Goal: Task Accomplishment & Management: Manage account settings

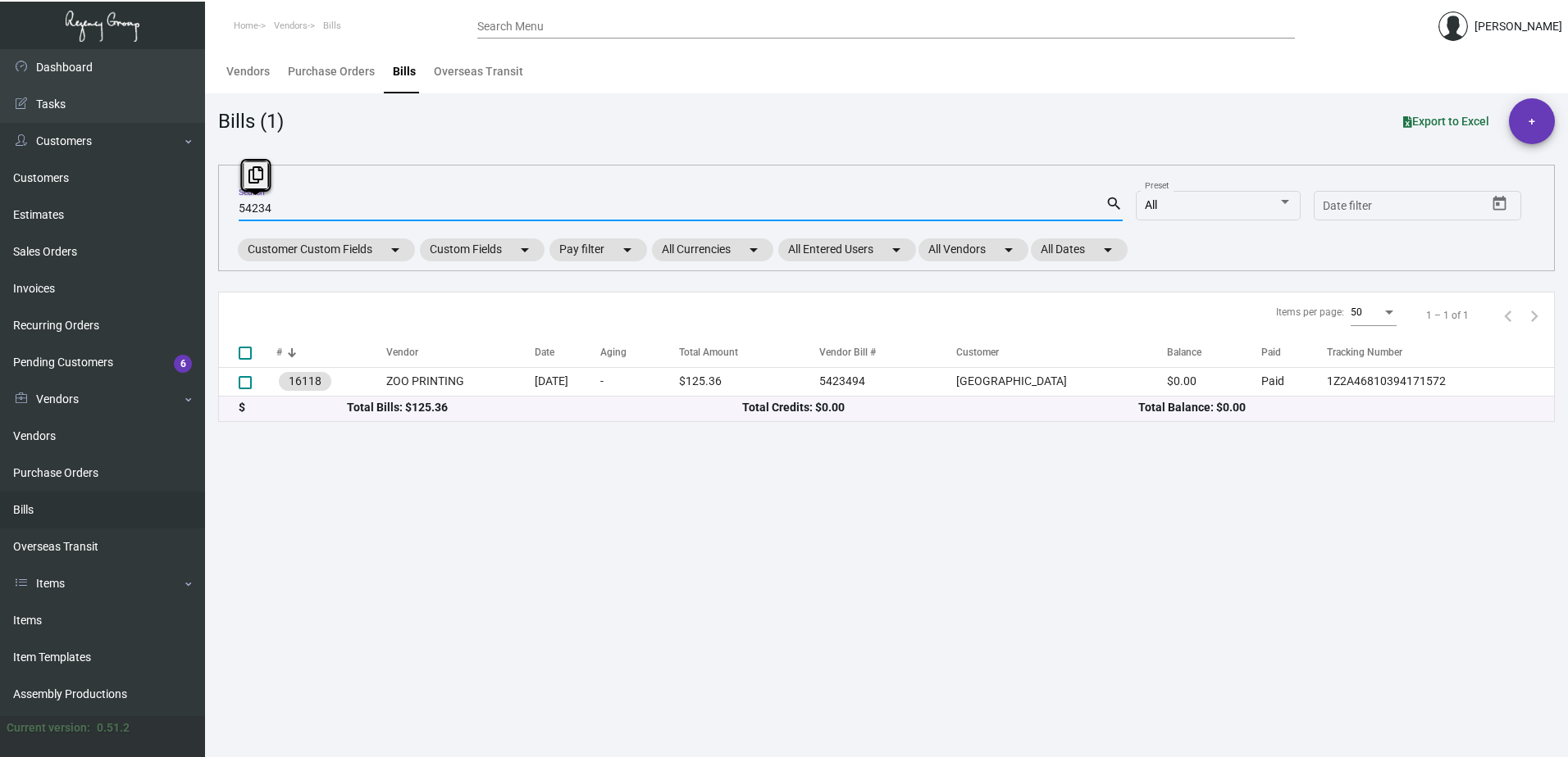
drag, startPoint x: 322, startPoint y: 206, endPoint x: 233, endPoint y: 212, distance: 89.2
click at [233, 212] on div "54234 Search search All Preset Start date – Date filter Customer Custom Fields …" at bounding box center [886, 218] width 1337 height 106
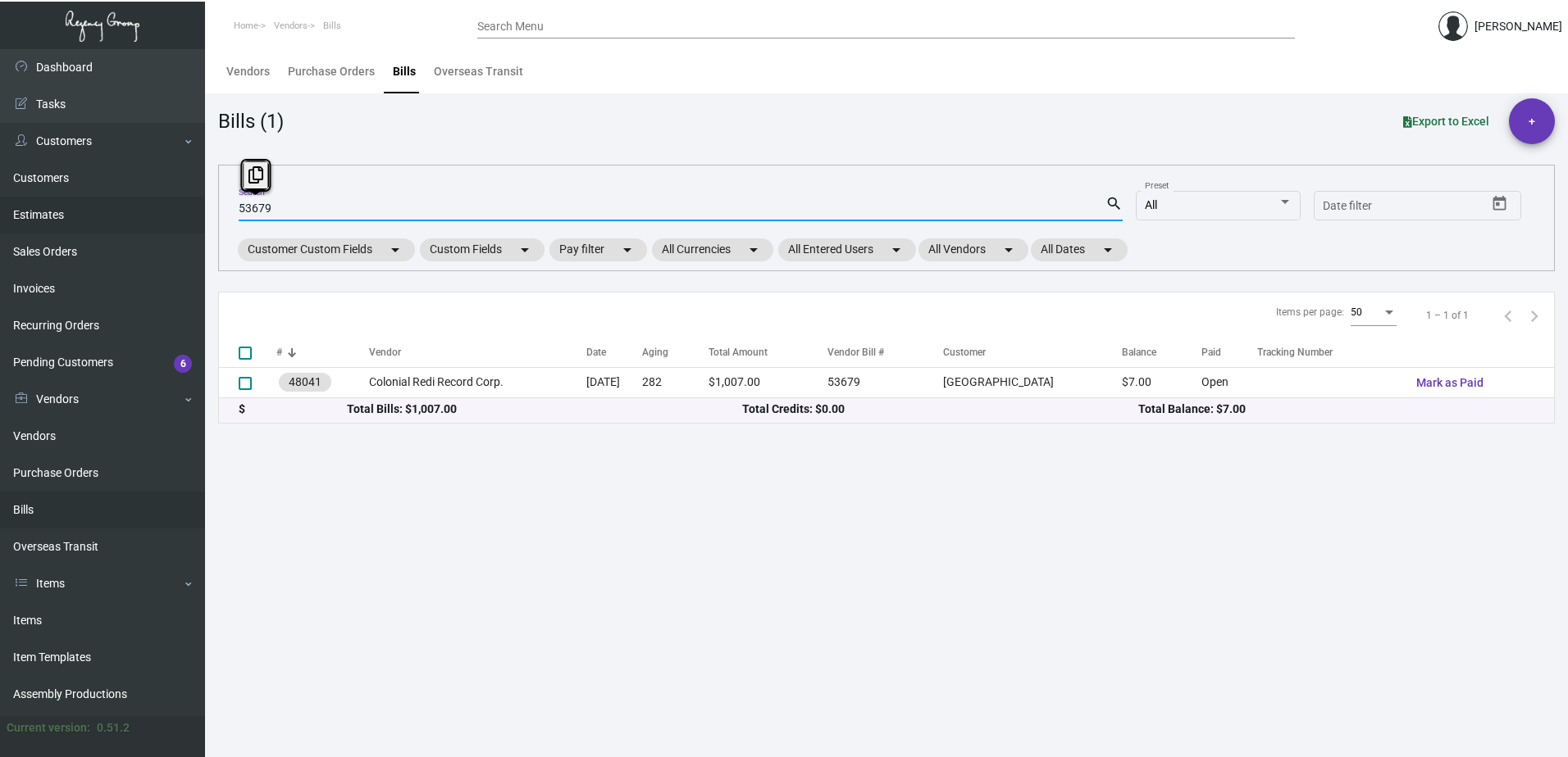
drag, startPoint x: 291, startPoint y: 203, endPoint x: 161, endPoint y: 221, distance: 131.2
click at [161, 221] on div "Dashboard Dashboard Tasks Customers Customers Estimates Sales Orders Invoices R…" at bounding box center [784, 403] width 1568 height 708
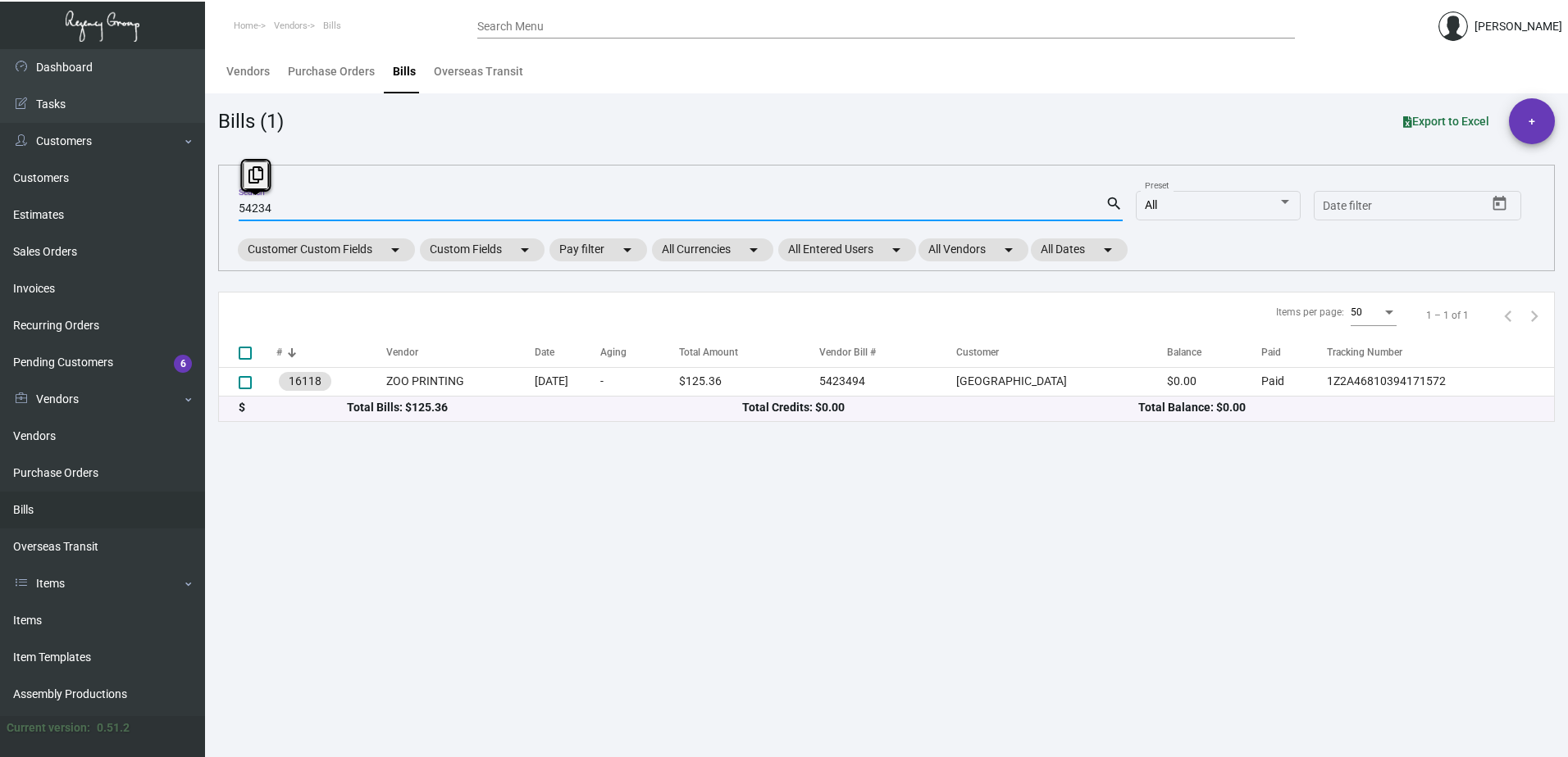
drag, startPoint x: 292, startPoint y: 206, endPoint x: 204, endPoint y: 203, distance: 88.1
click at [204, 203] on div "Dashboard Dashboard Tasks Customers Customers Estimates Sales Orders Invoices R…" at bounding box center [784, 403] width 1568 height 708
paste input "1779"
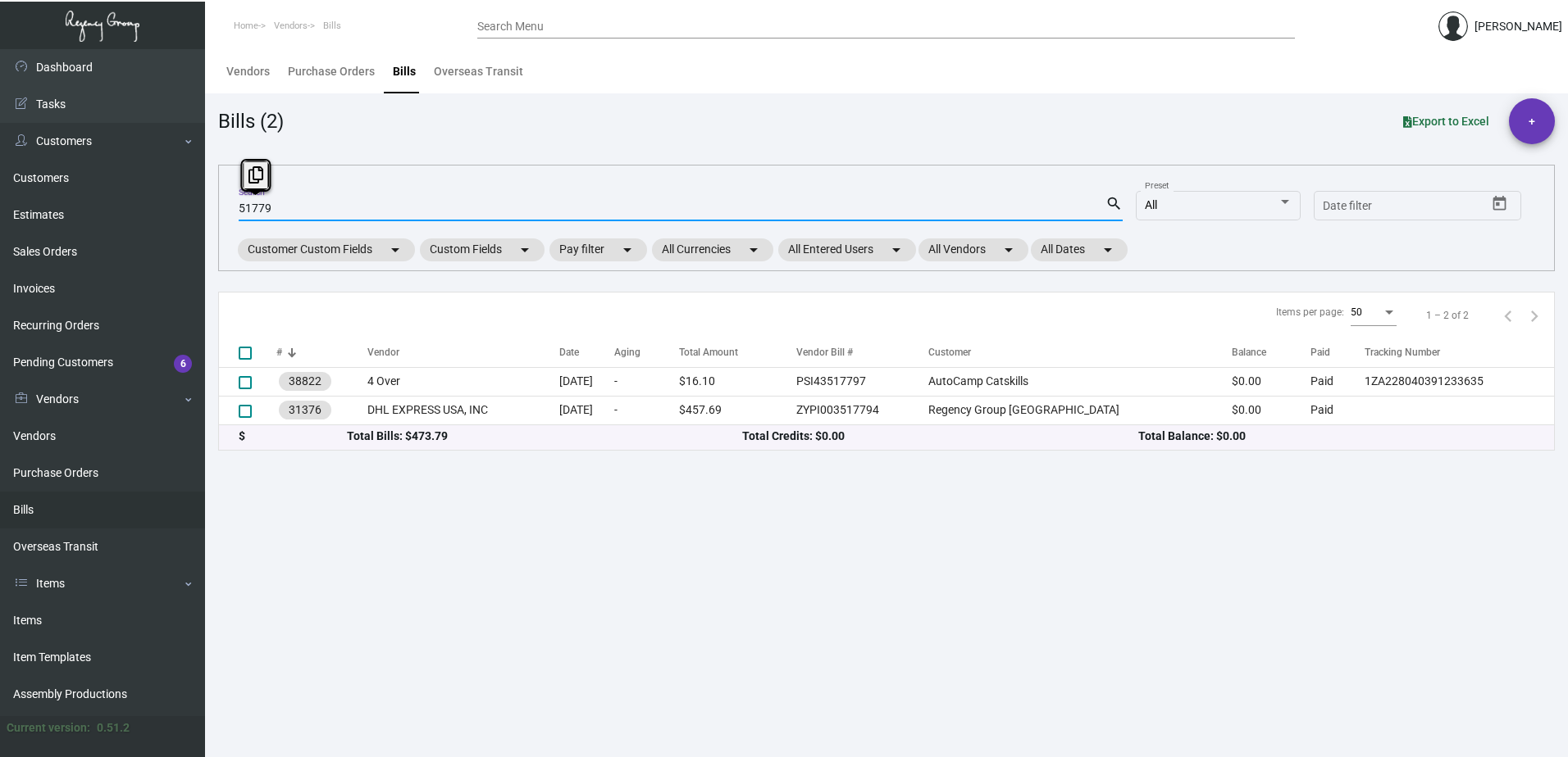
drag, startPoint x: 273, startPoint y: 214, endPoint x: 206, endPoint y: 215, distance: 67.0
click at [206, 215] on main "Vendors Purchase Orders Bills Overseas Transit Bills (2) Export to Excel + 5177…" at bounding box center [886, 403] width 1363 height 708
paste input "97062"
type input "97062"
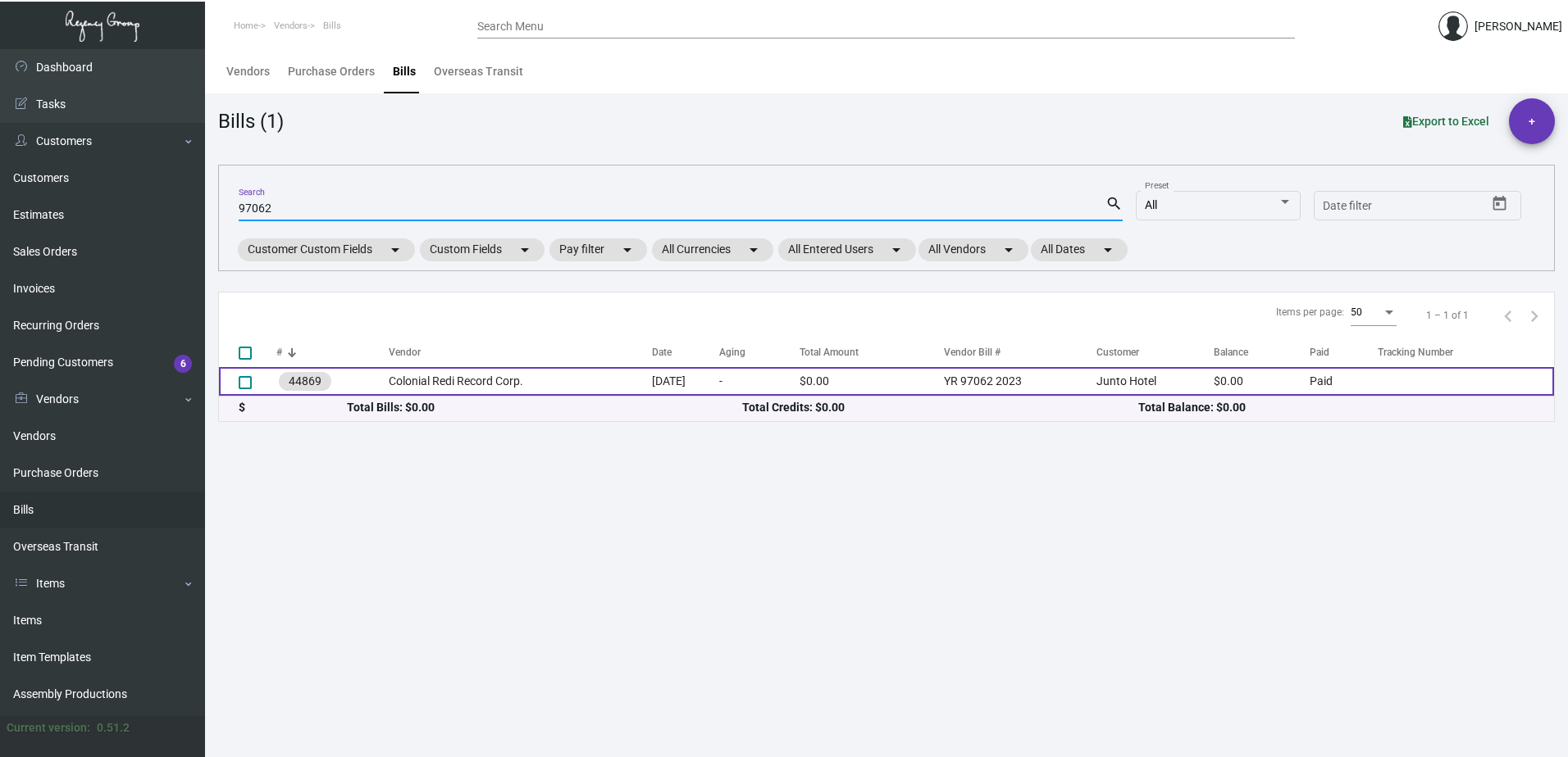
click at [535, 386] on td "Colonial Redi Record Corp." at bounding box center [521, 382] width 263 height 29
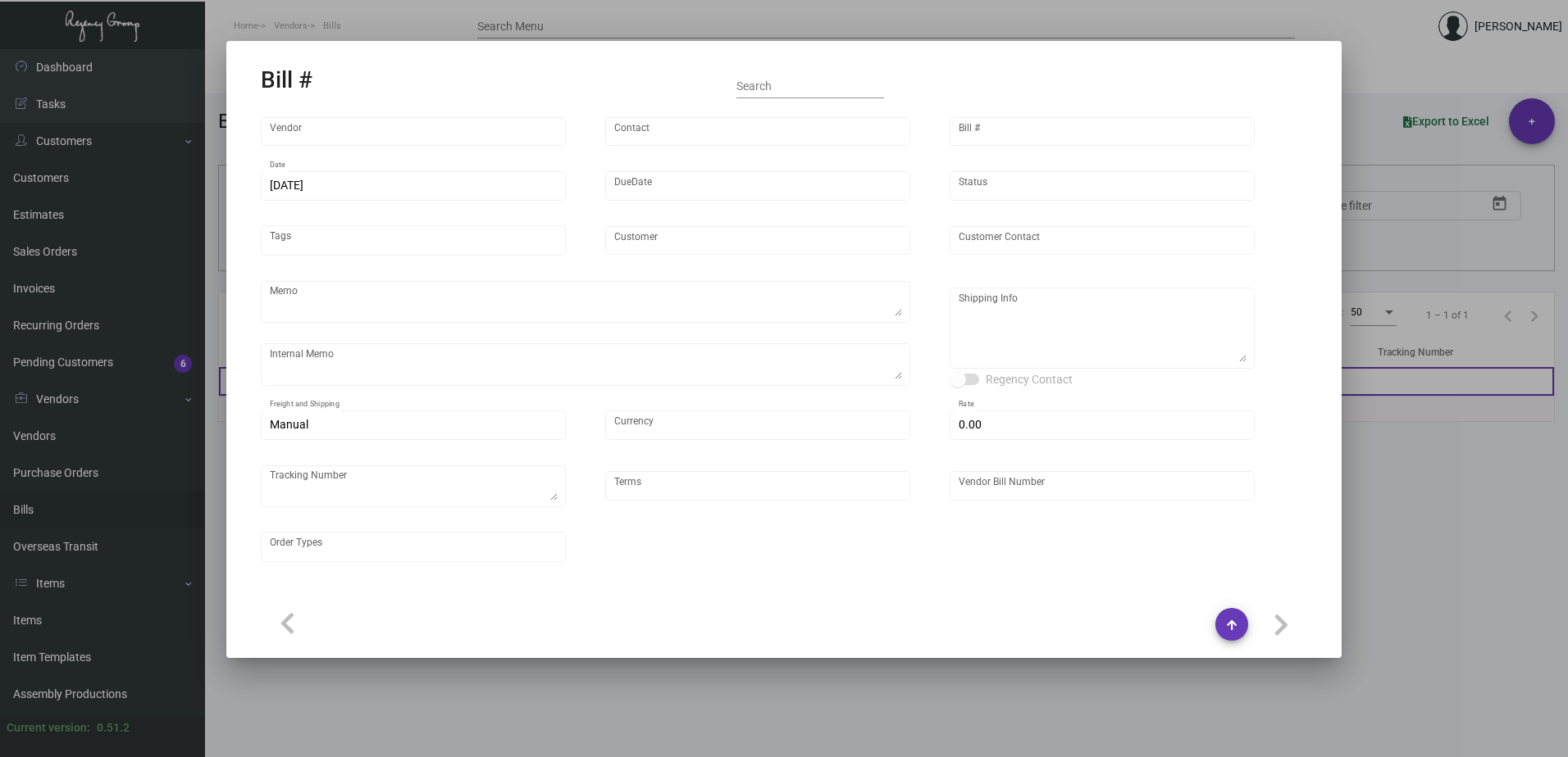
type input "Colonial Redi Record Corp."
type input "[PERSON_NAME]"
type input "44869"
type input "[DATE]"
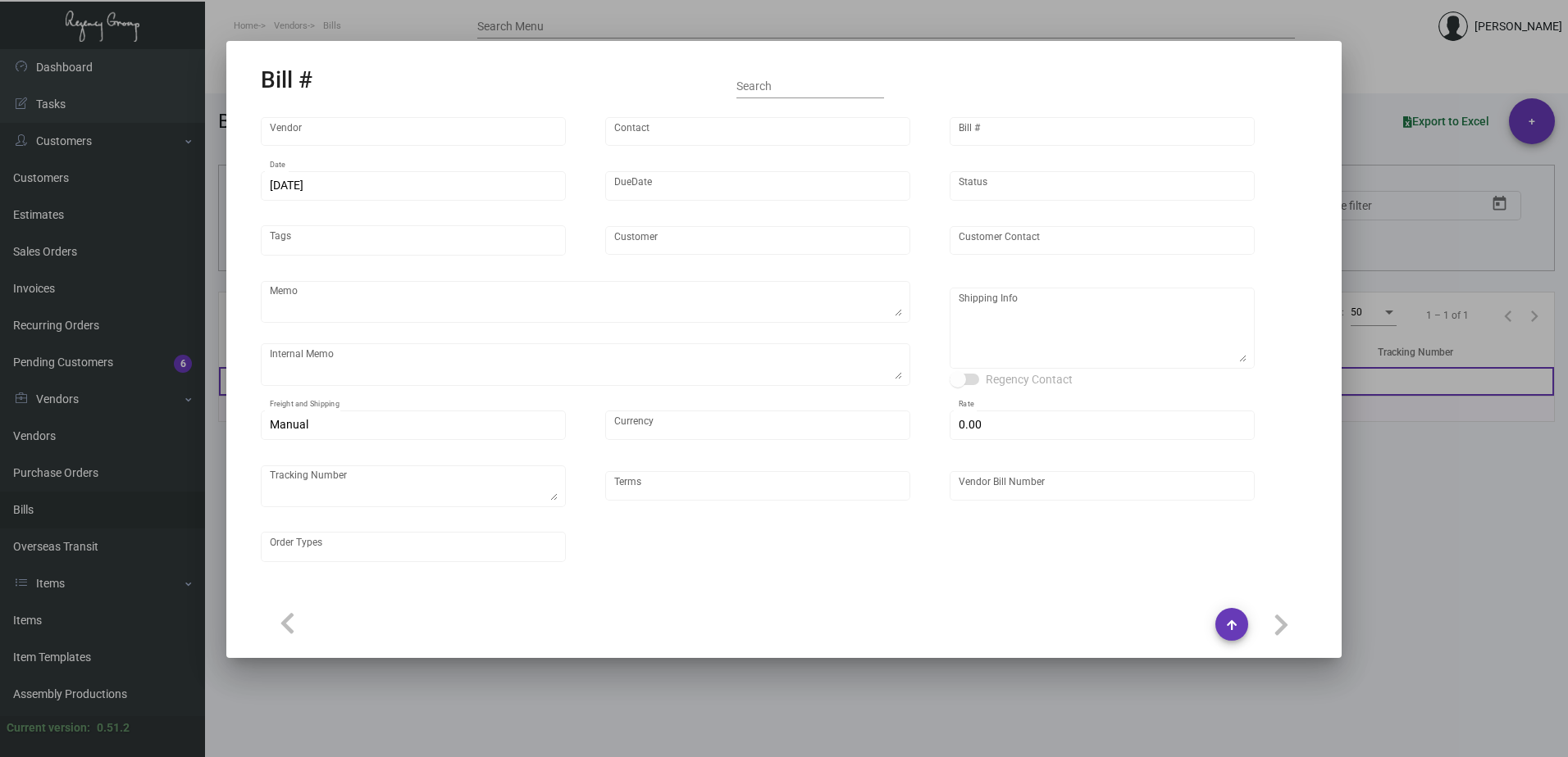
type input "Junto Hotel"
type input "[PERSON_NAME]"
type textarea "Please show PDF proof for approval - Confirm receipt of order and ship date - S…"
type textarea "Consolidate with other orders going to NJ Warehouse, if feasible. [DATE] - rest…"
type textarea "Junto Hotel - [PERSON_NAME] [STREET_ADDRESS]"
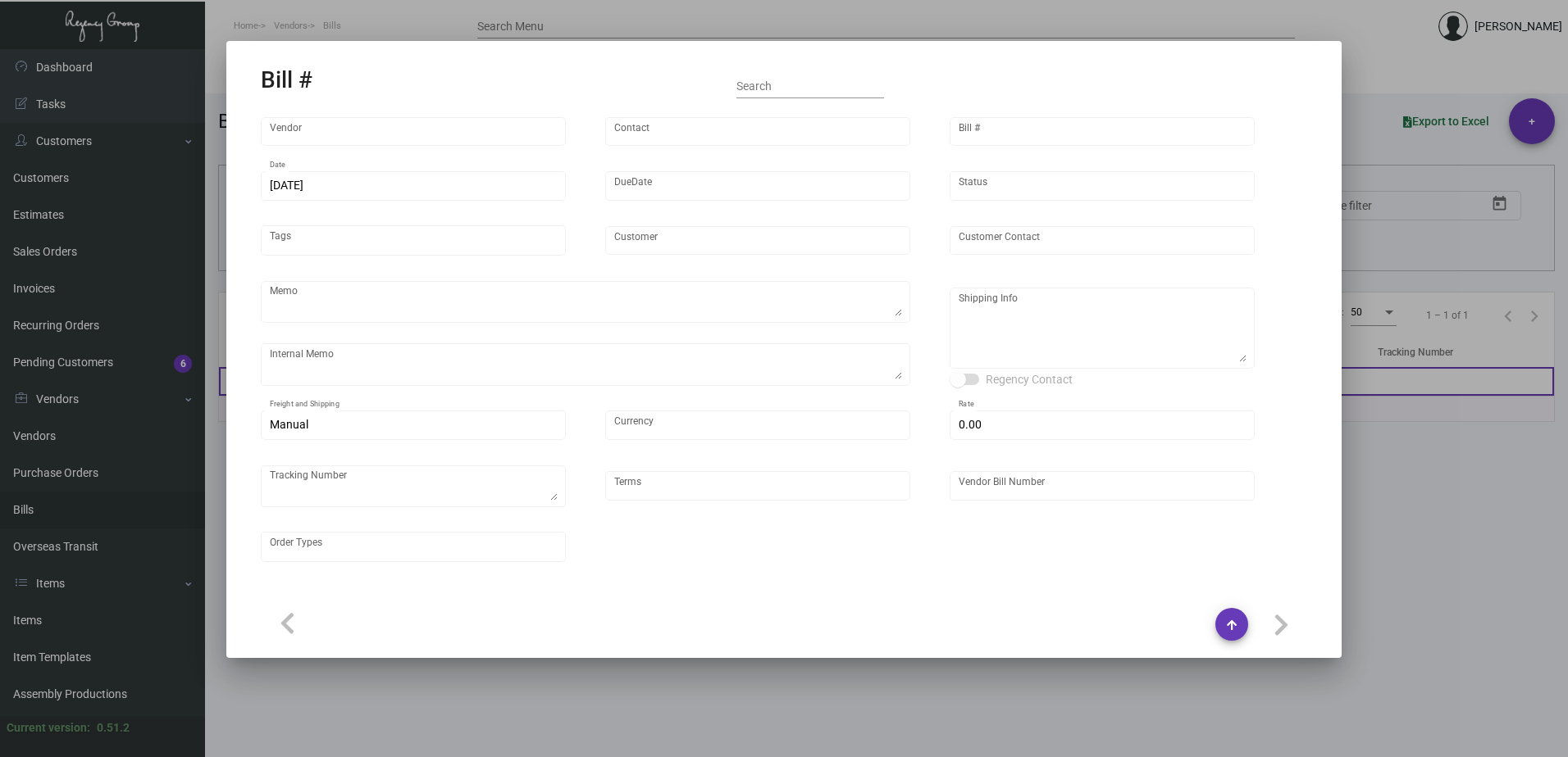
type input "United States Dollar $"
type input "$ 0.00"
type input "Net 30"
type input "YR 97062 2023"
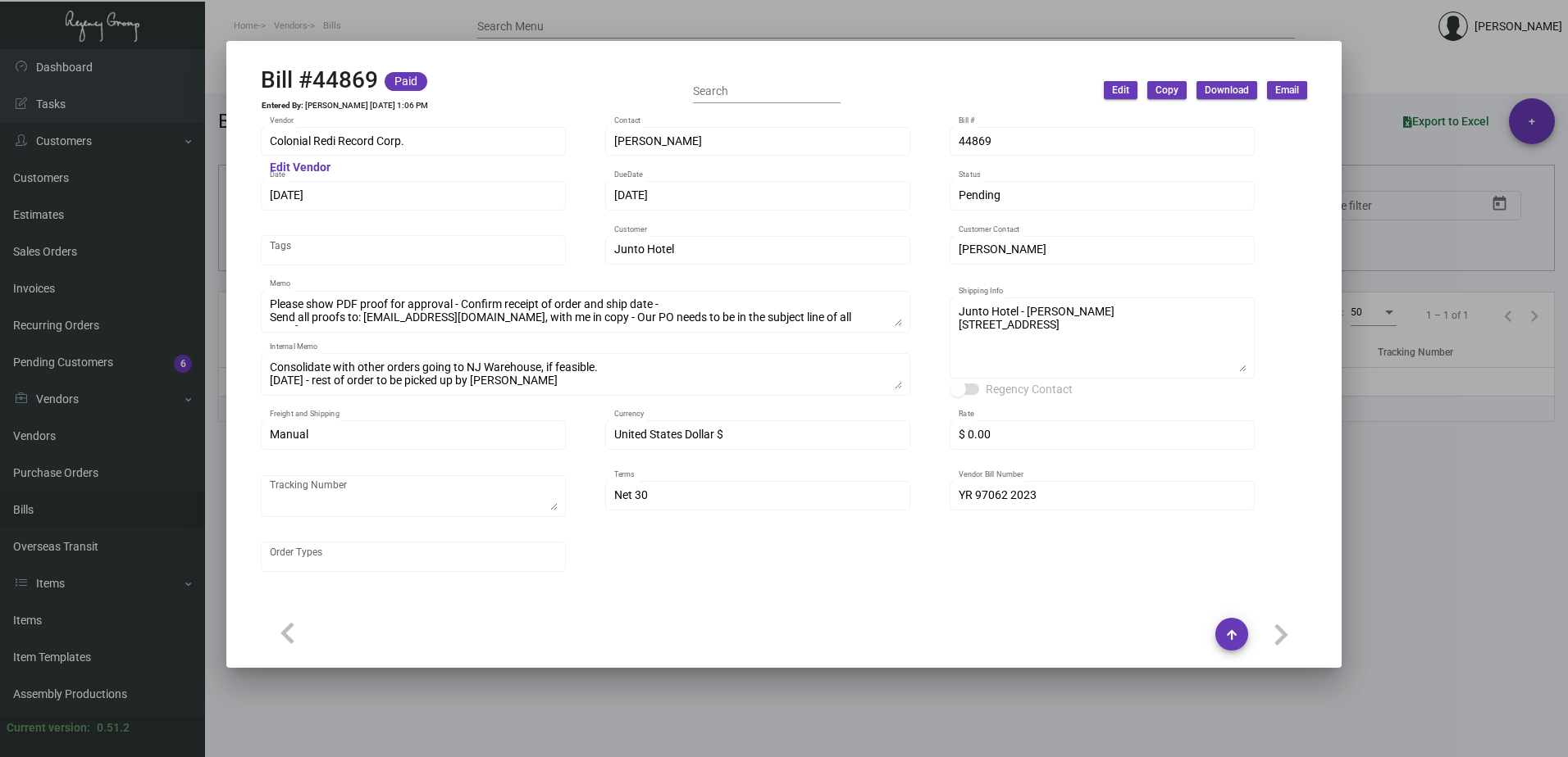
click at [1366, 59] on div at bounding box center [784, 378] width 1568 height 757
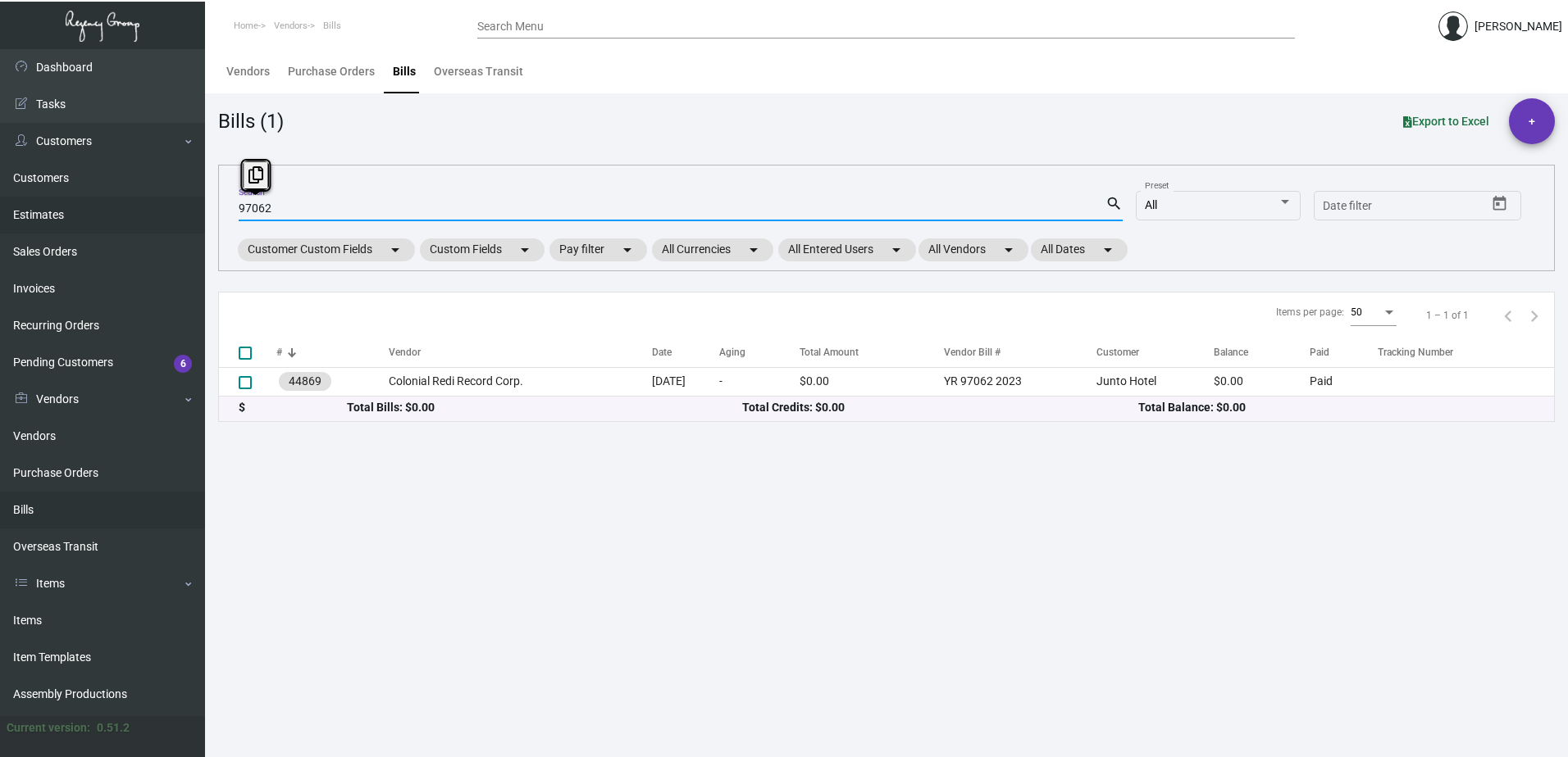
drag, startPoint x: 307, startPoint y: 212, endPoint x: 160, endPoint y: 202, distance: 147.3
click at [160, 202] on div "Dashboard Dashboard Tasks Customers Customers Estimates Sales Orders Invoices R…" at bounding box center [784, 403] width 1568 height 708
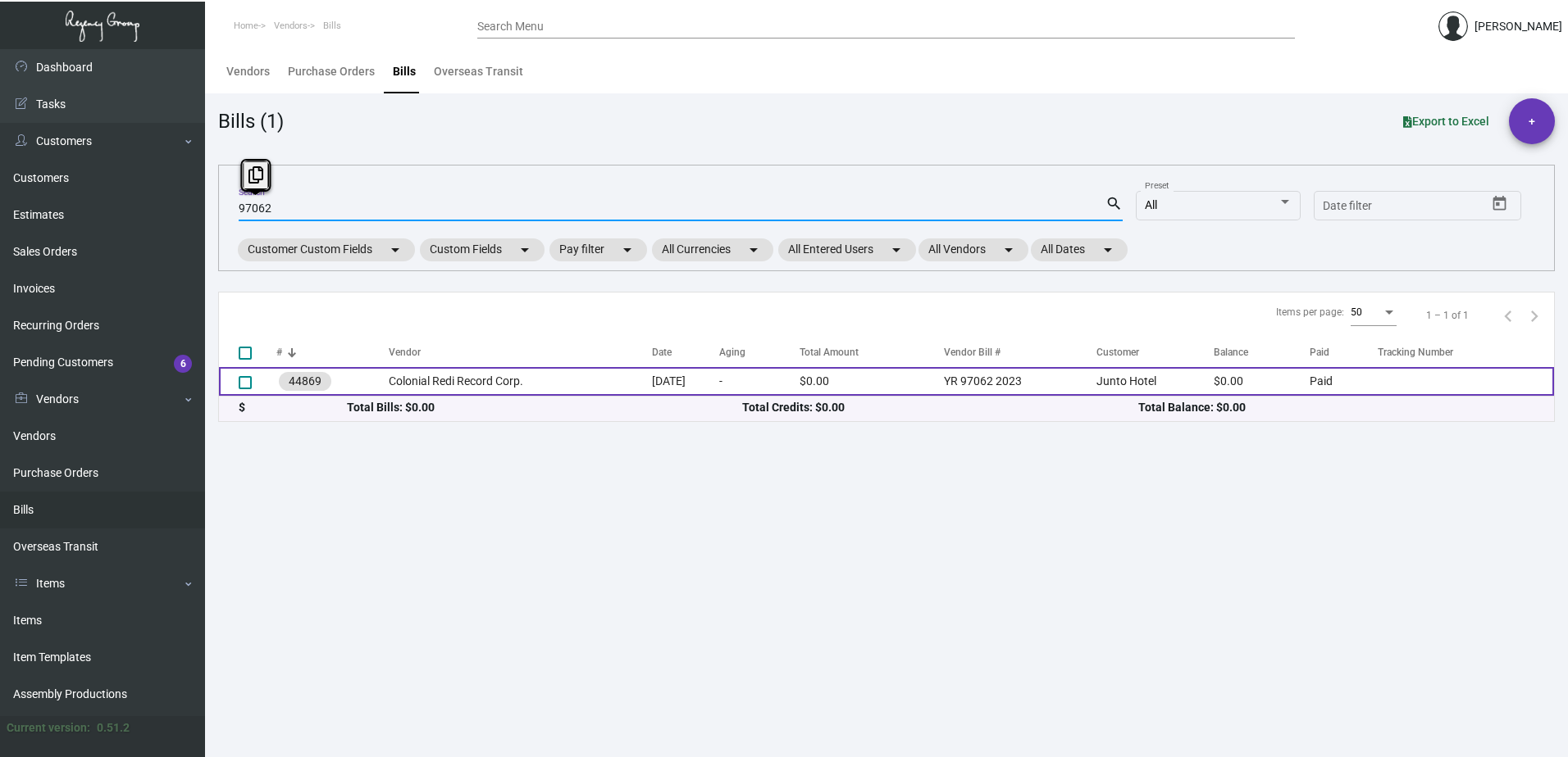
click at [538, 391] on td "Colonial Redi Record Corp." at bounding box center [521, 382] width 263 height 29
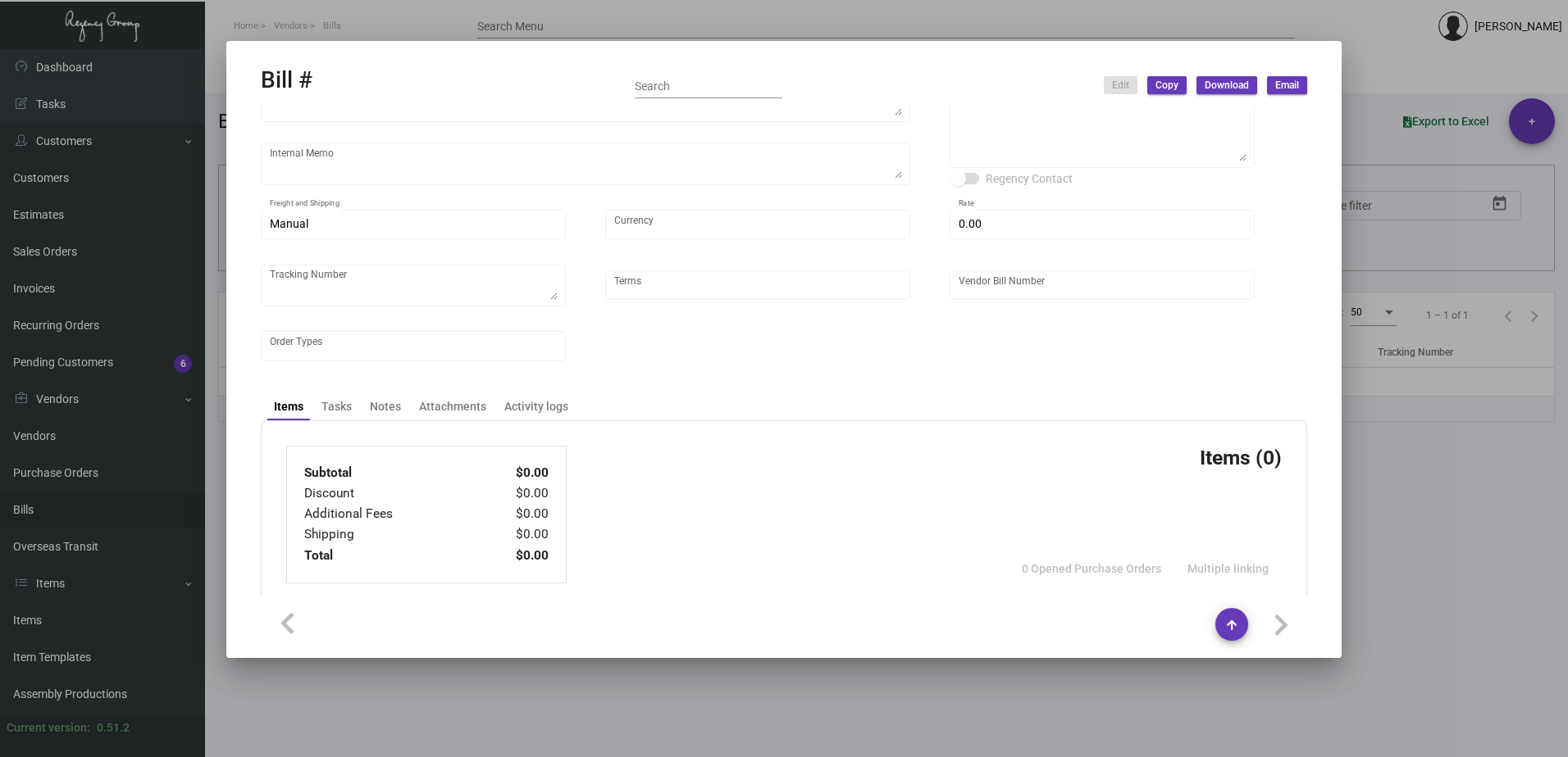
type input "Colonial Redi Record Corp."
type input "[PERSON_NAME]"
type input "44869"
type input "[DATE]"
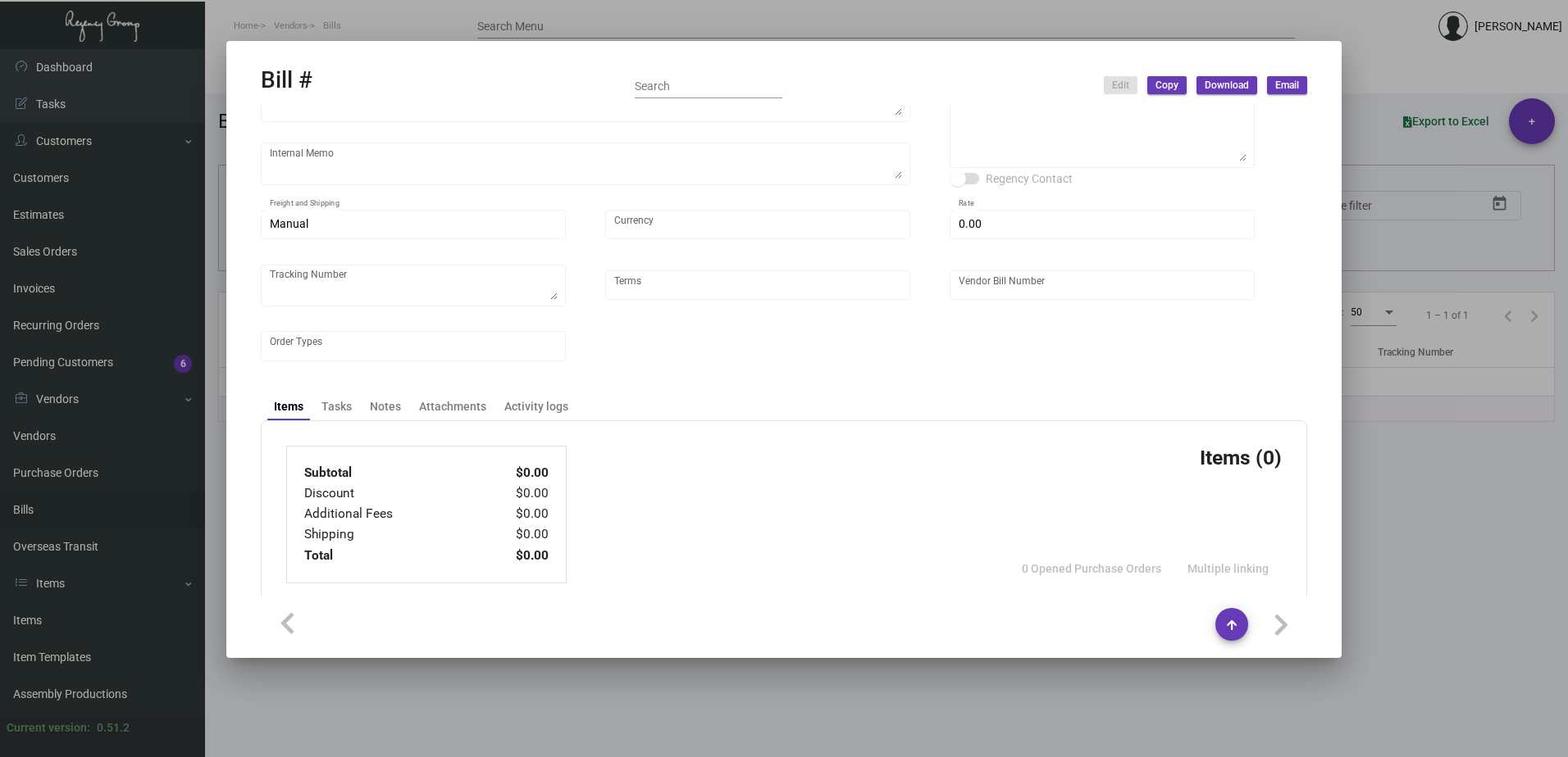
type input "Junto Hotel"
type input "[PERSON_NAME]"
type textarea "Please show PDF proof for approval - Confirm receipt of order and ship date - S…"
type textarea "Consolidate with other orders going to NJ Warehouse, if feasible. [DATE] - rest…"
type textarea "Junto Hotel - [PERSON_NAME] [STREET_ADDRESS]"
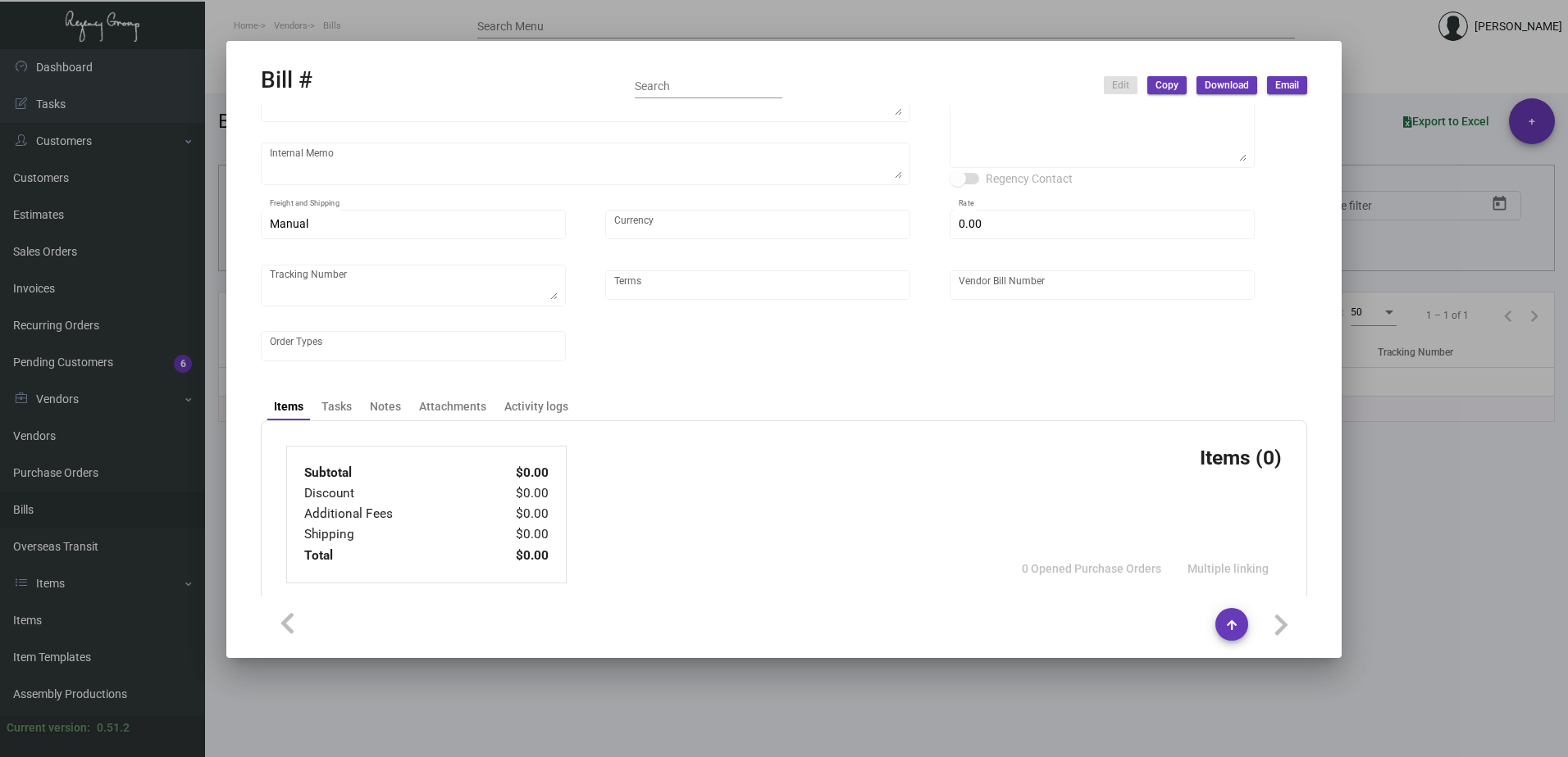
type input "United States Dollar $"
type input "$ 0.00"
type input "Net 30"
type input "YR 97062 2023"
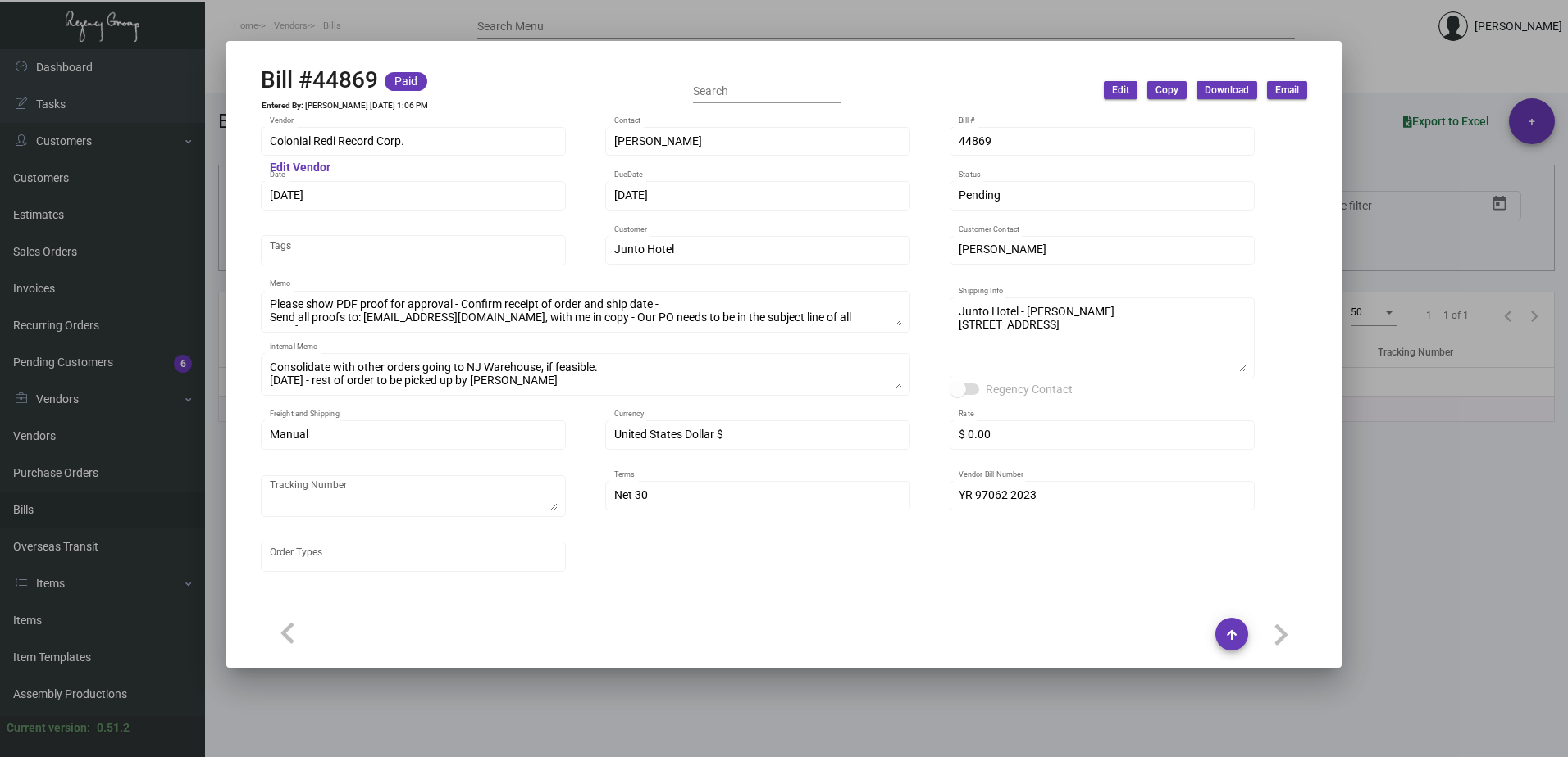
click at [1317, 21] on div at bounding box center [784, 378] width 1568 height 757
